Goal: Obtain resource: Obtain resource

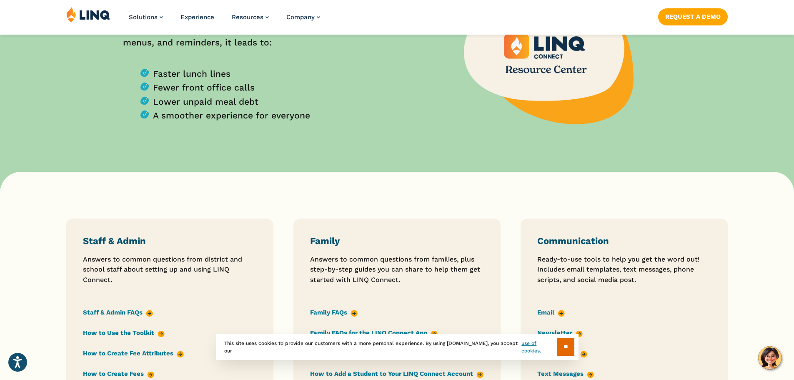
scroll to position [625, 0]
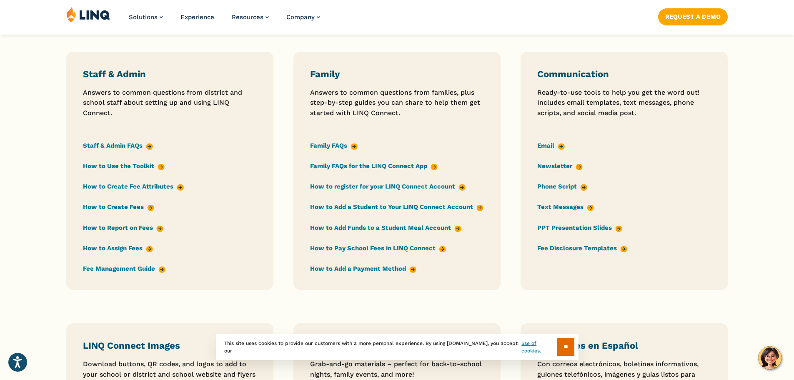
click at [328, 167] on link "Family FAQs for the LINQ Connect App" at bounding box center [374, 165] width 128 height 9
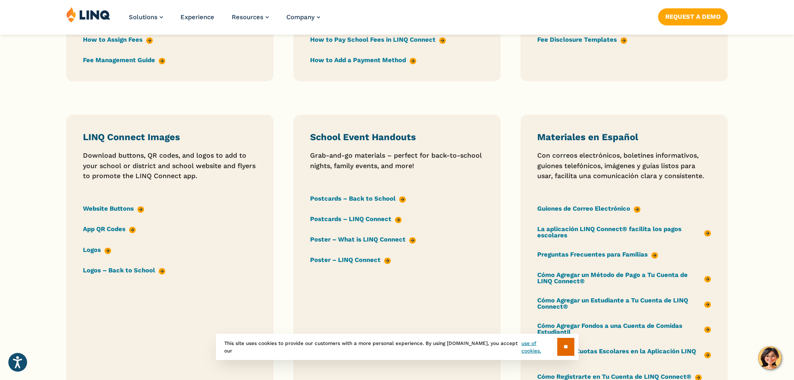
scroll to position [875, 0]
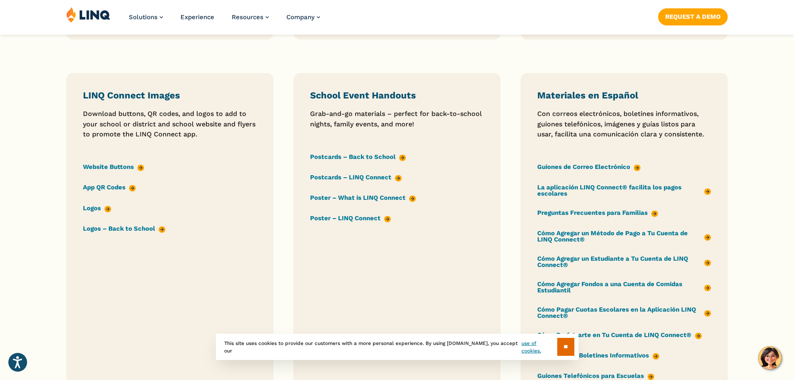
click at [358, 155] on link "Postcards – Back to School" at bounding box center [358, 156] width 96 height 9
click at [339, 177] on link "Postcards – LINQ Connect" at bounding box center [356, 177] width 92 height 9
click at [334, 178] on link "Postcards – LINQ Connect" at bounding box center [356, 177] width 92 height 9
click at [374, 197] on link "Poster – What is LINQ Connect" at bounding box center [363, 197] width 106 height 9
click at [569, 343] on input "**" at bounding box center [565, 347] width 17 height 18
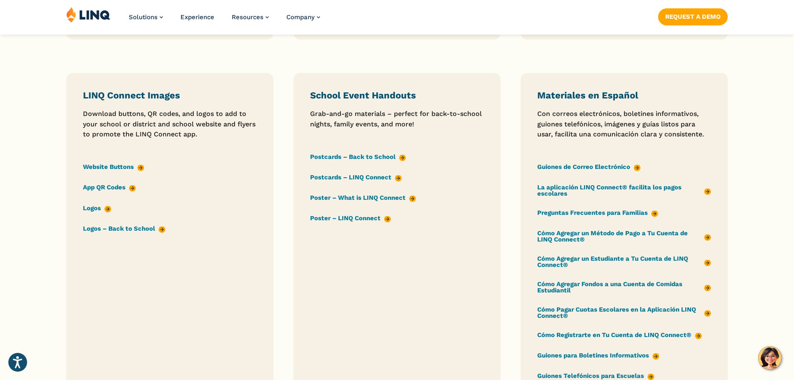
click at [355, 197] on link "Poster – What is LINQ Connect" at bounding box center [363, 197] width 106 height 9
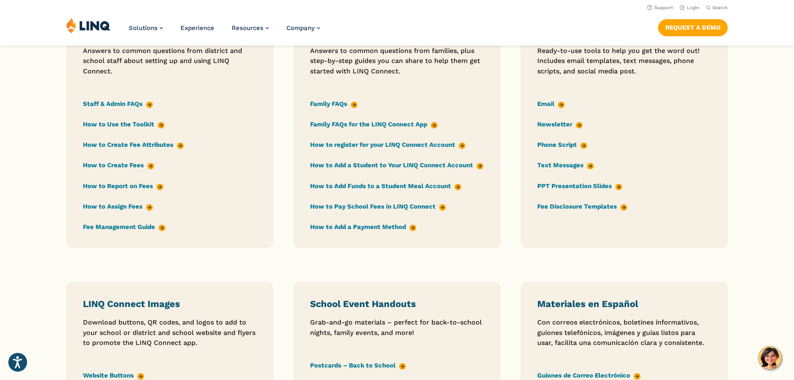
scroll to position [584, 0]
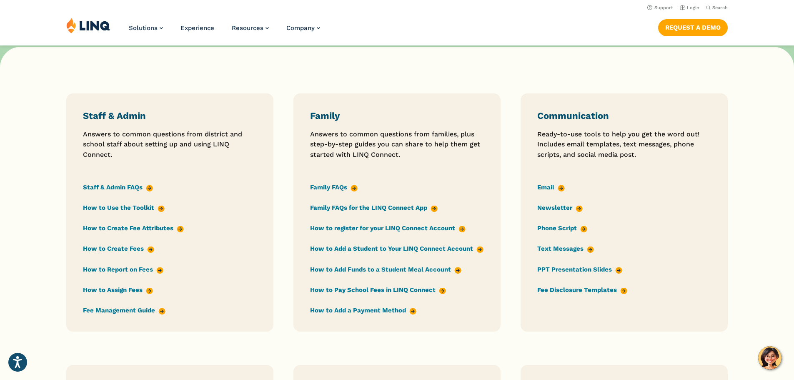
click at [563, 267] on link "PPT Presentation Slides" at bounding box center [579, 269] width 85 height 9
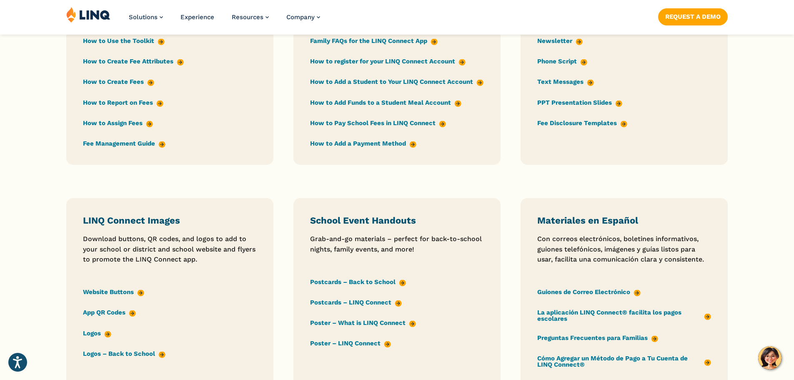
scroll to position [792, 0]
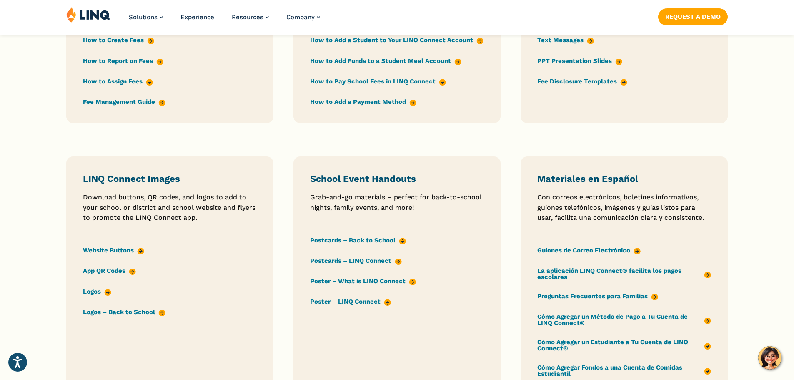
click at [108, 270] on link "App QR Codes" at bounding box center [109, 270] width 53 height 9
click at [104, 313] on link "Logos – Back to School" at bounding box center [124, 311] width 83 height 9
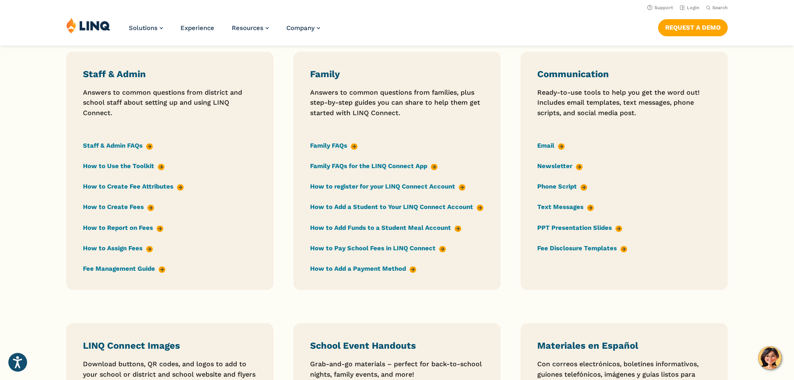
scroll to position [834, 0]
